Goal: Find specific page/section: Find specific page/section

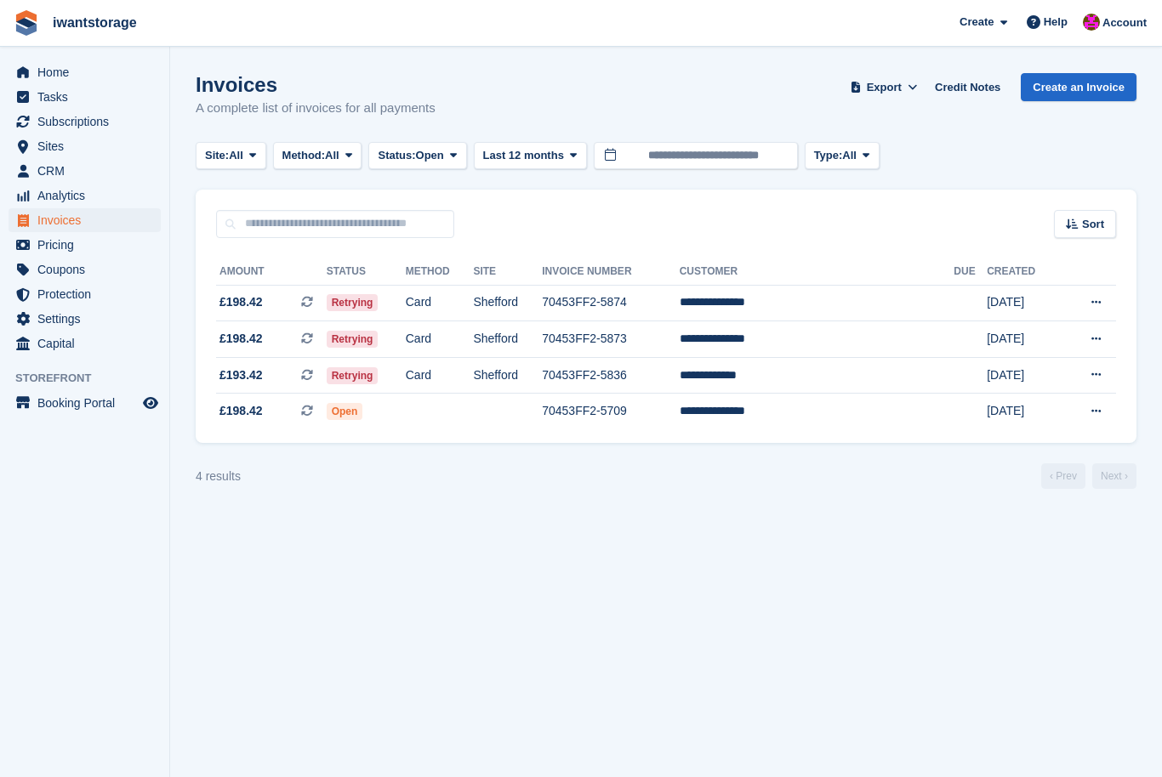
click at [424, 3] on span "iwantstorage Create Subscription Invoice Contact Deal Discount Page Help Chat S…" at bounding box center [581, 23] width 1162 height 46
click at [22, 56] on div "Home Tasks Subscriptions Subscriptions Subscriptions Contracts Price increases …" at bounding box center [84, 205] width 169 height 303
click at [36, 75] on link "Home" at bounding box center [85, 72] width 152 height 24
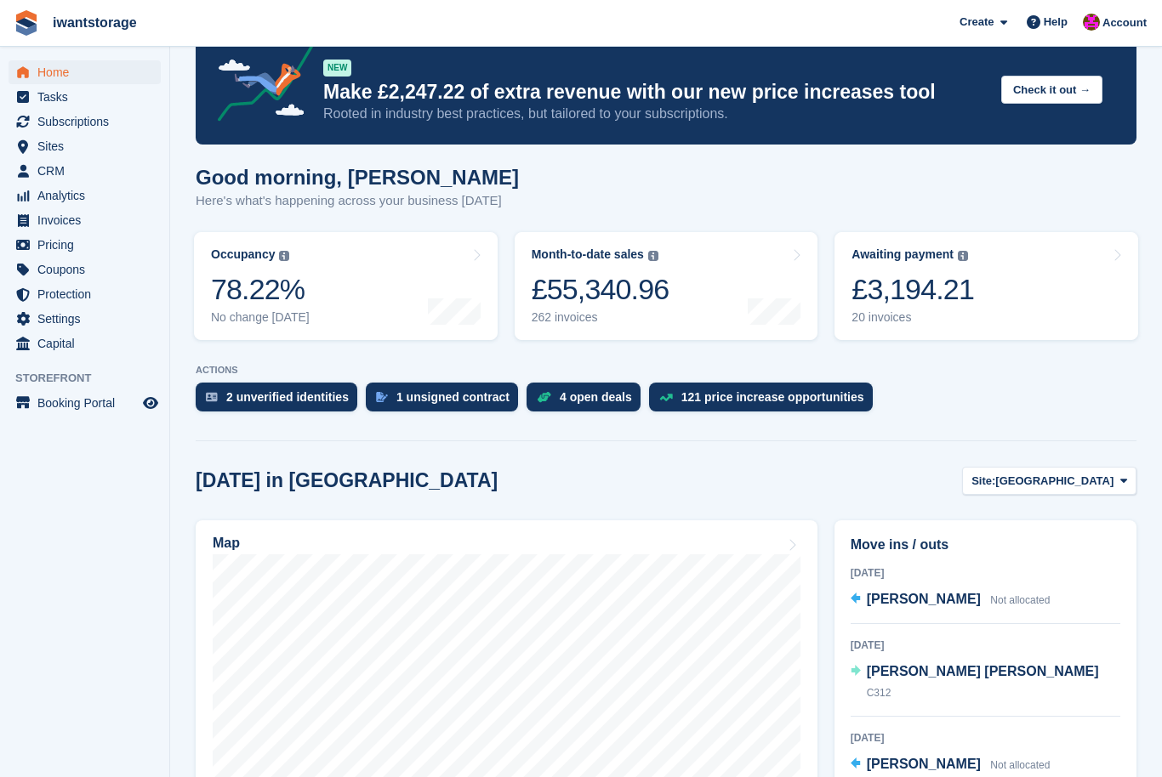
scroll to position [53, 0]
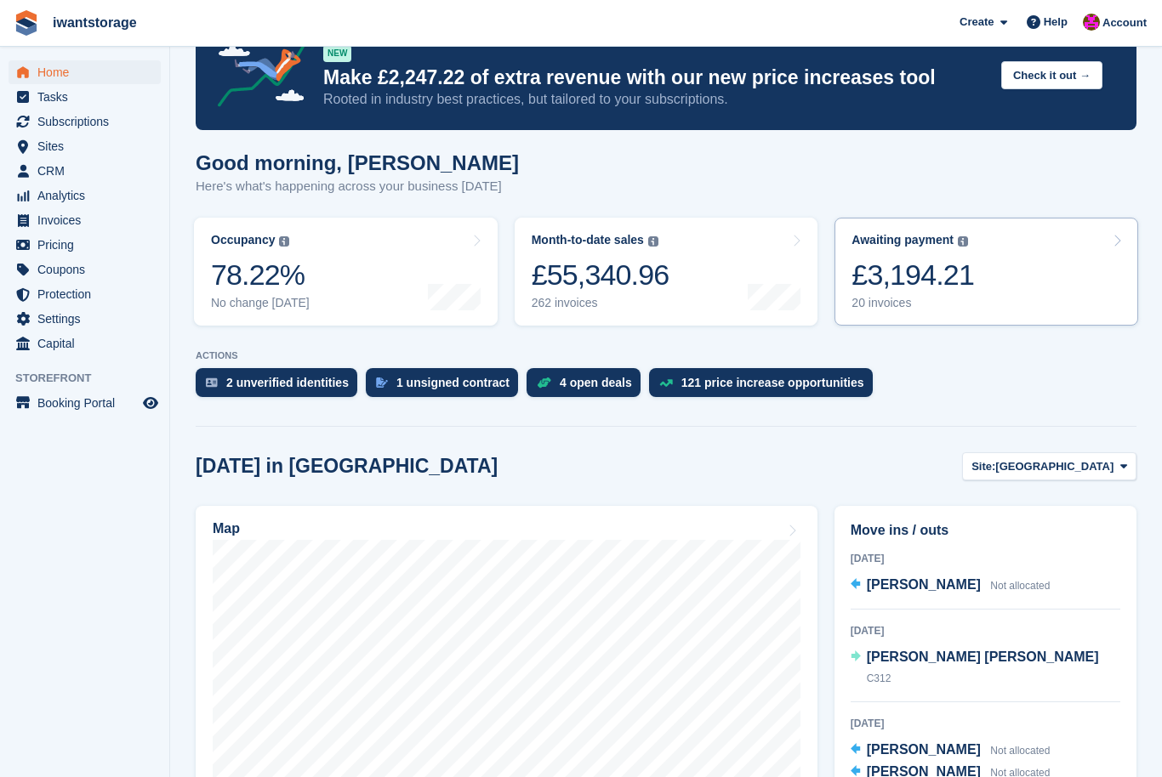
click at [930, 295] on div "Awaiting payment The total outstanding balance on all open invoices. £3,194.21 …" at bounding box center [912, 271] width 122 height 77
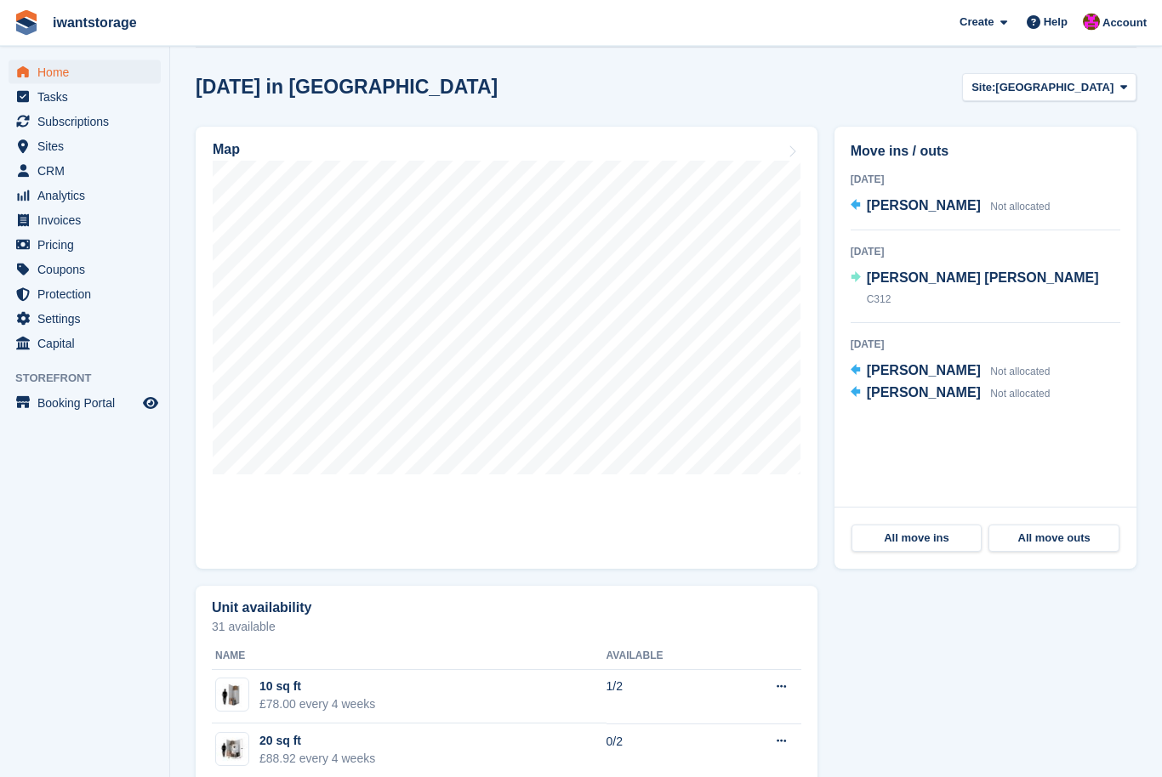
scroll to position [436, 0]
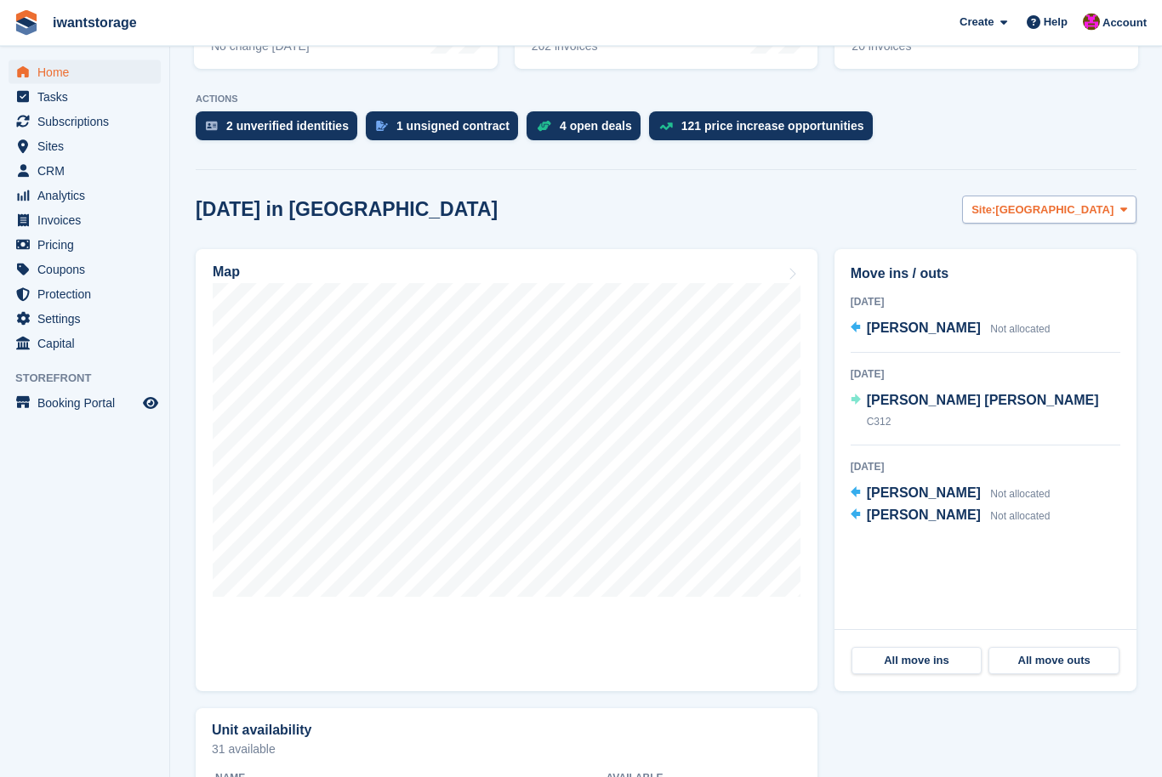
click at [1055, 223] on button "Site: [GEOGRAPHIC_DATA]" at bounding box center [1049, 210] width 174 height 28
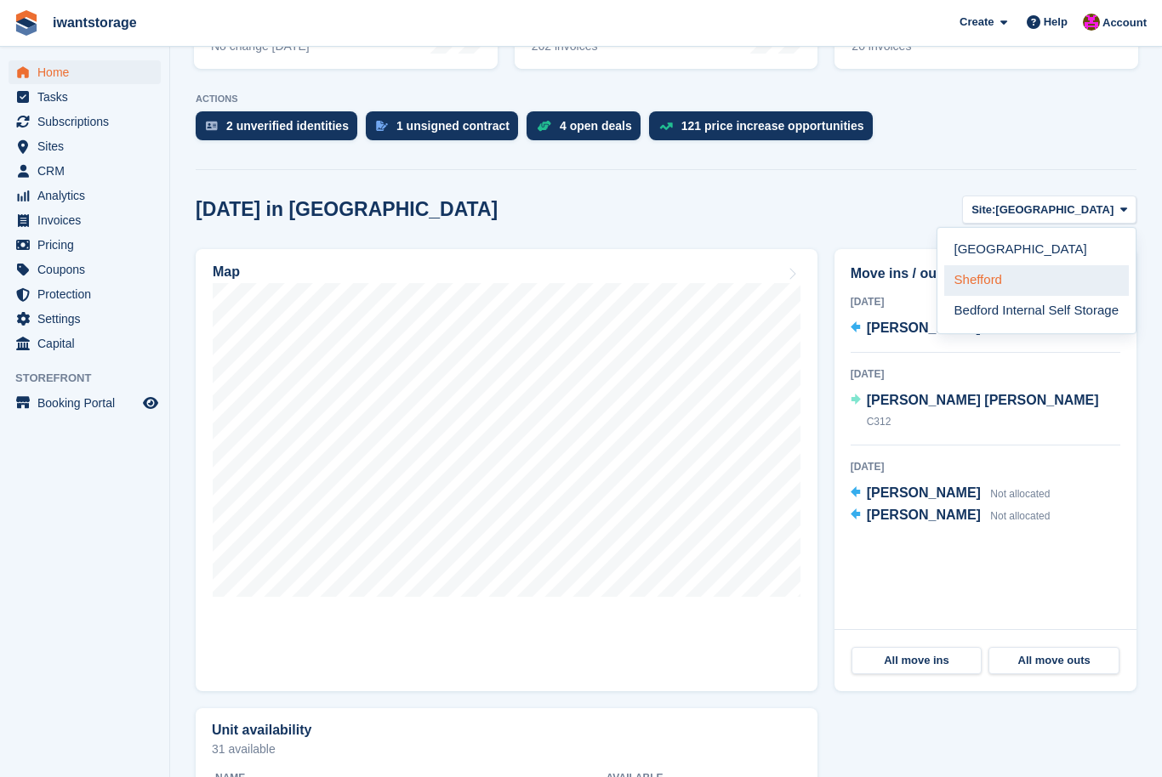
click at [959, 288] on link "Shefford" at bounding box center [1036, 280] width 185 height 31
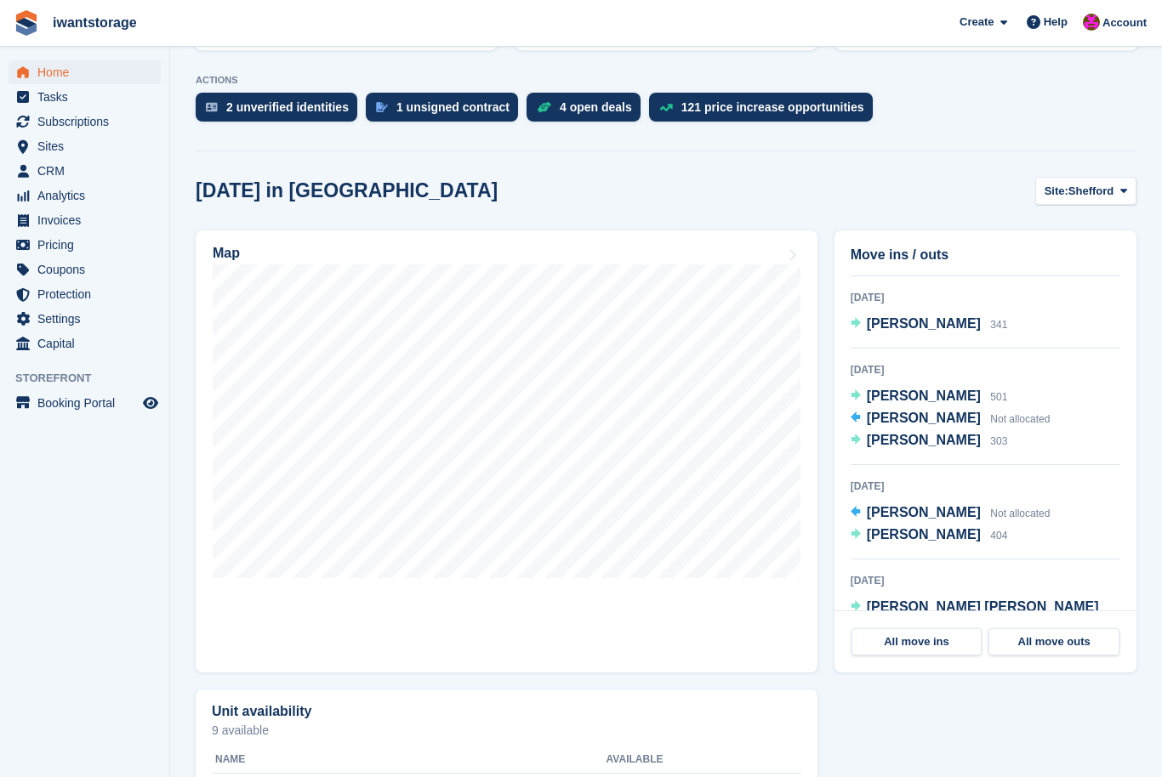
scroll to position [330, 0]
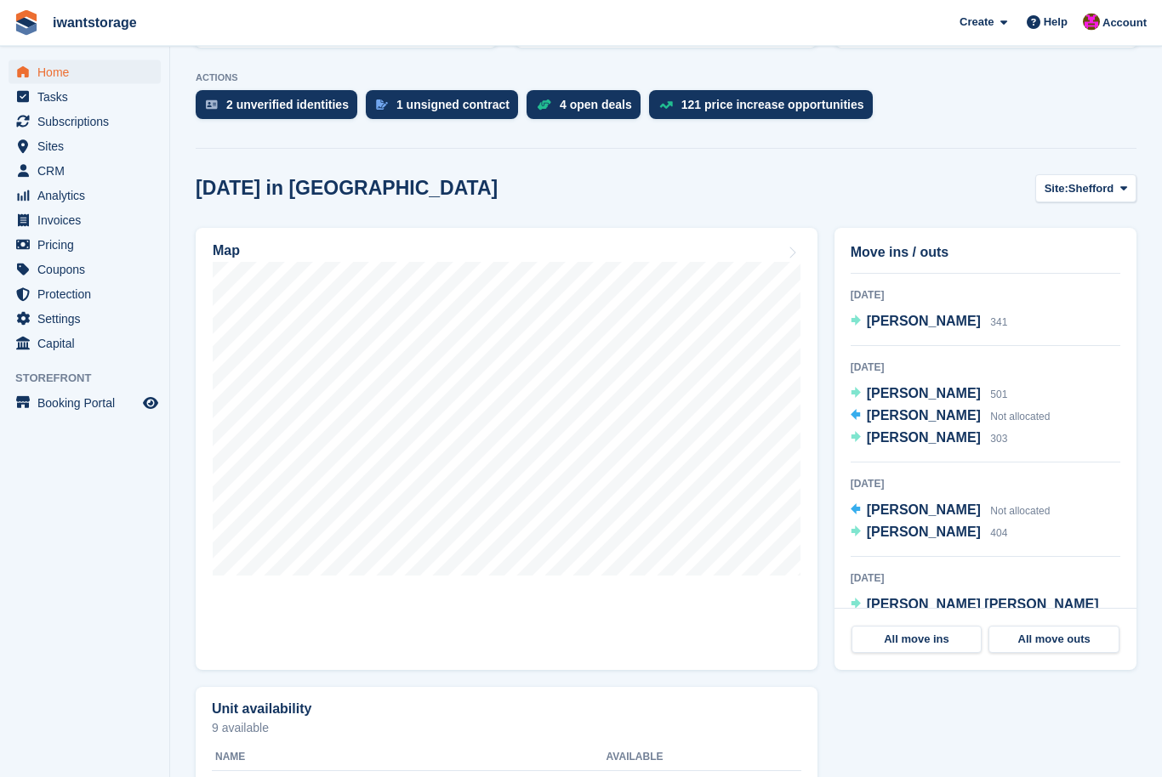
click at [17, 67] on icon "menu" at bounding box center [23, 72] width 12 height 12
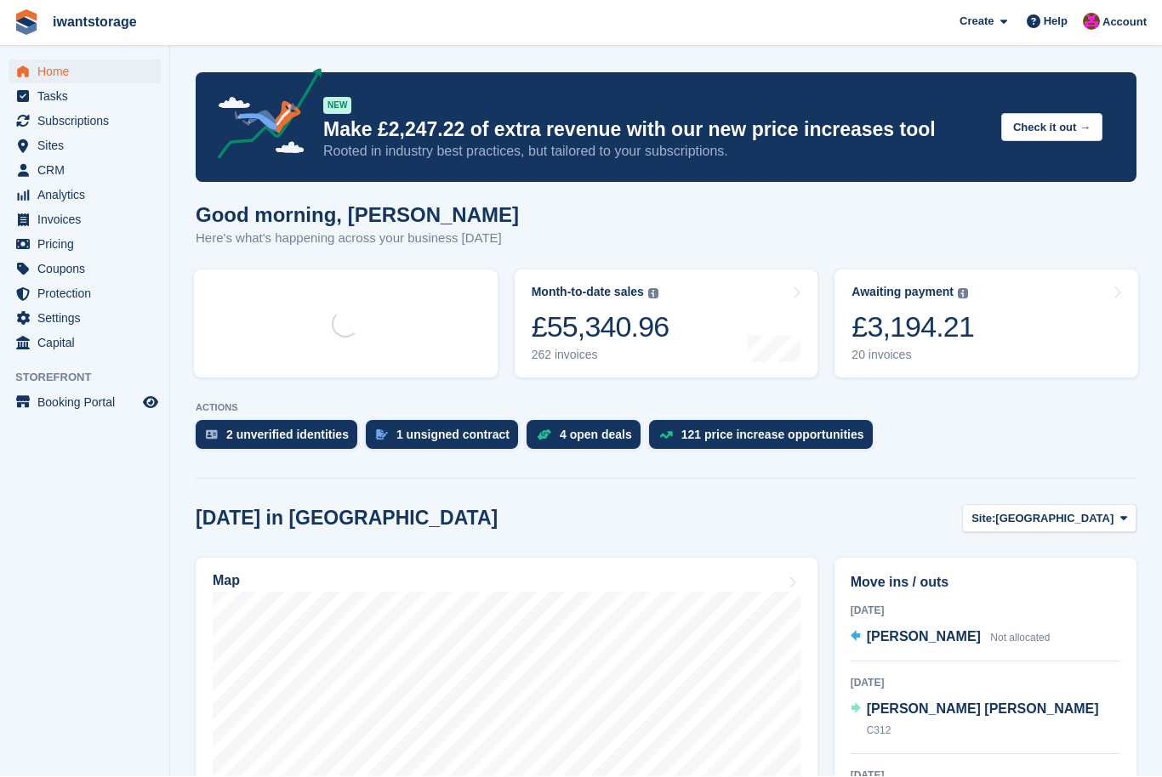
scroll to position [1, 0]
